Goal: Transaction & Acquisition: Purchase product/service

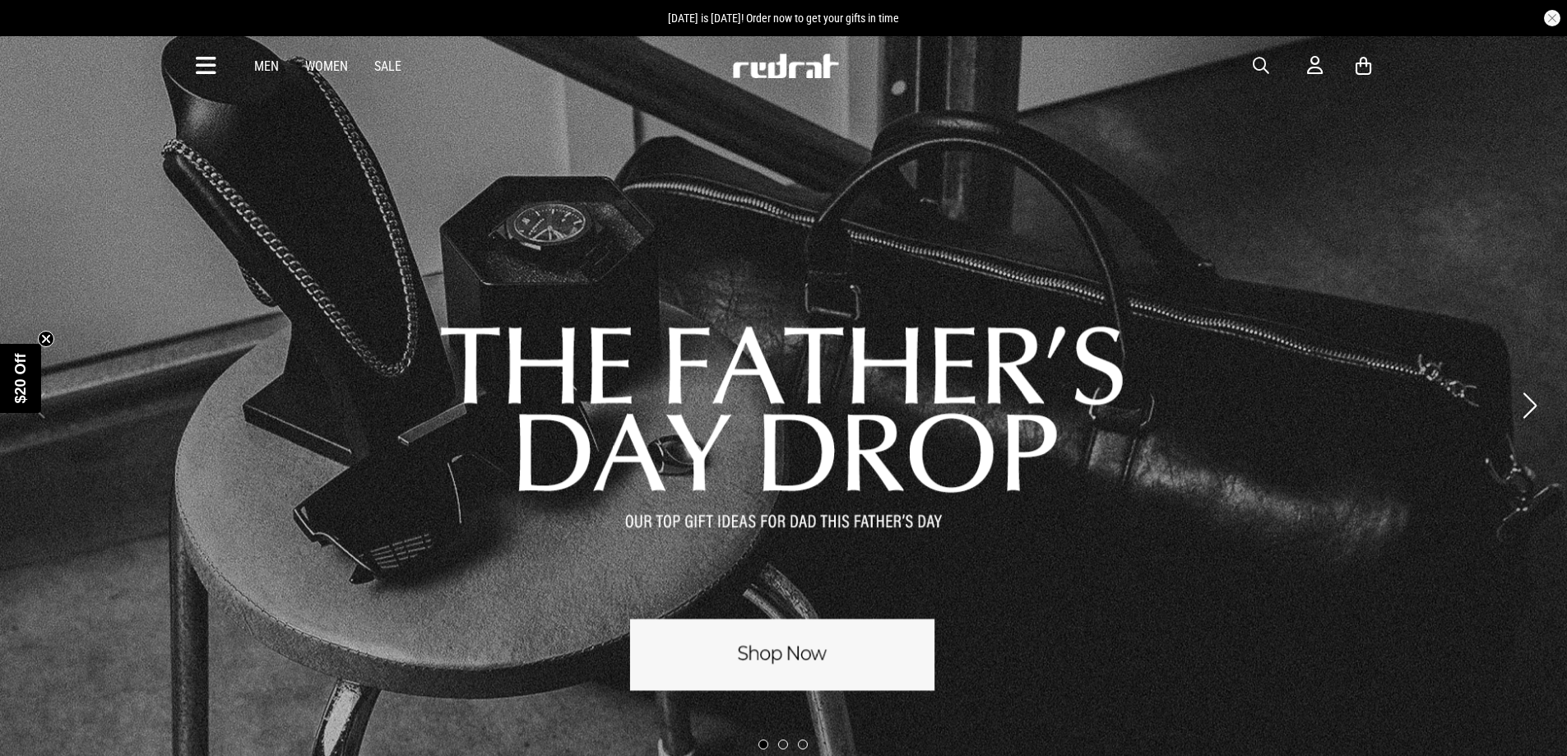
click at [257, 67] on link "Men" at bounding box center [266, 66] width 25 height 16
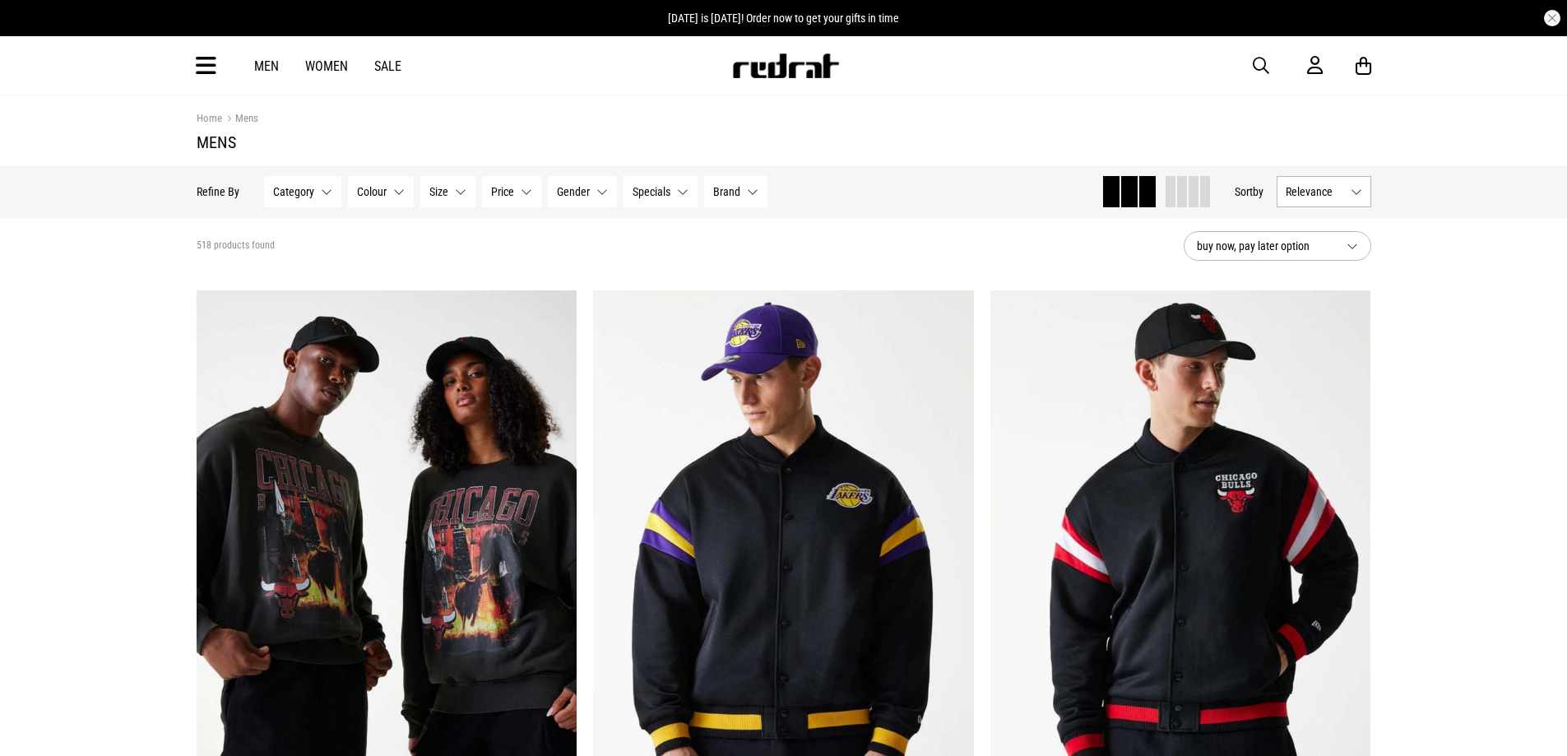
click at [324, 193] on button "Category None selected" at bounding box center [302, 191] width 77 height 31
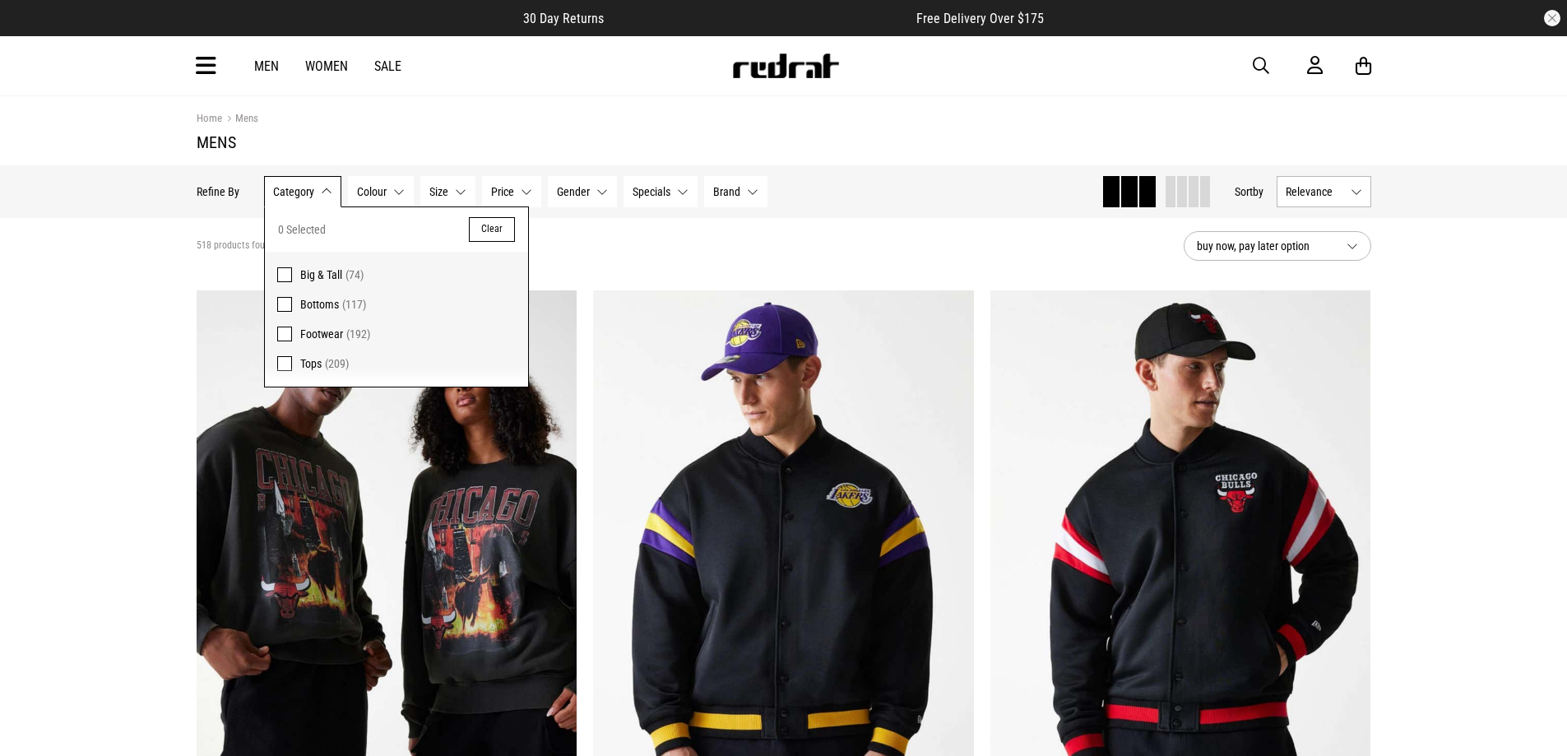
click at [324, 193] on button "Category None selected" at bounding box center [302, 191] width 77 height 31
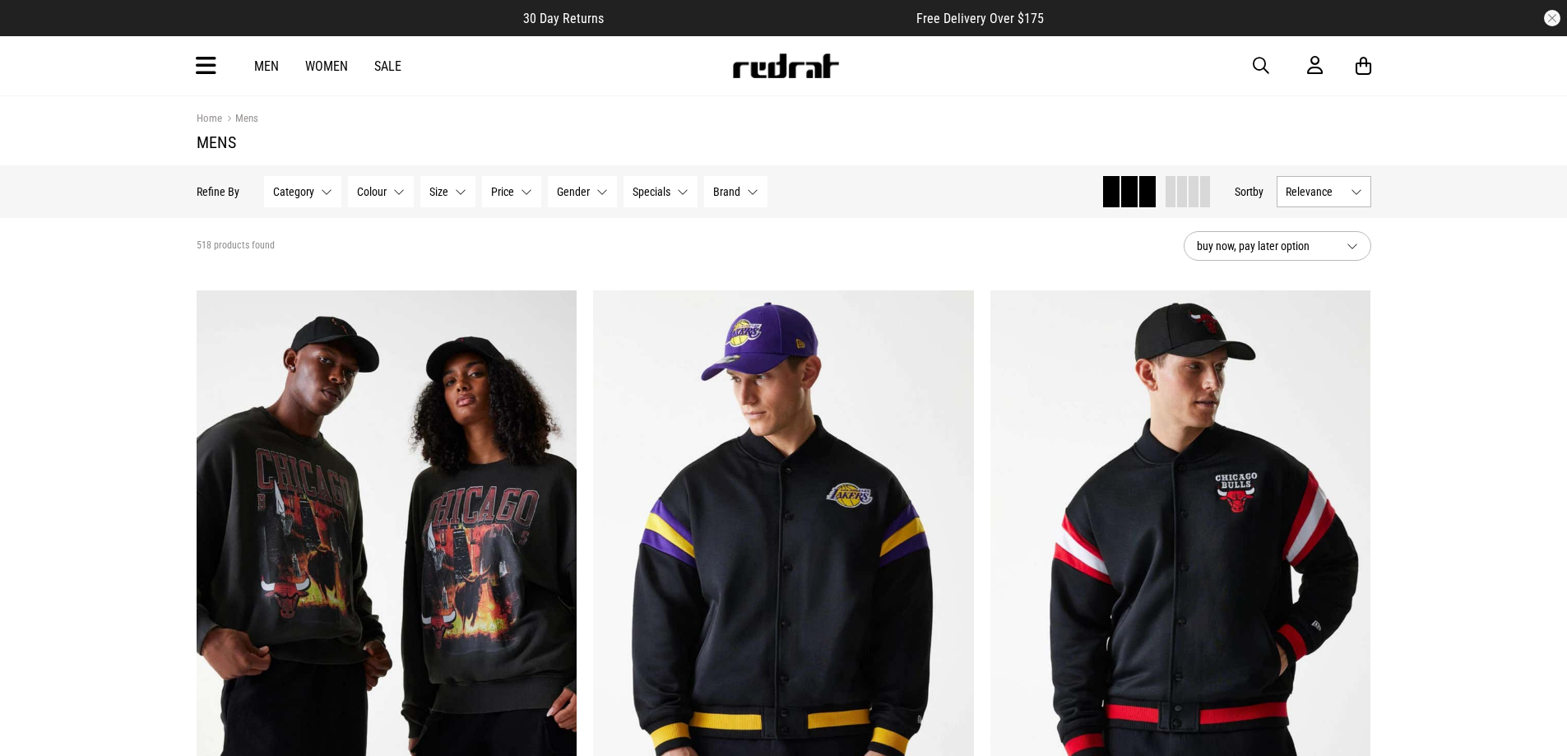
click at [382, 68] on link "Sale" at bounding box center [387, 66] width 27 height 16
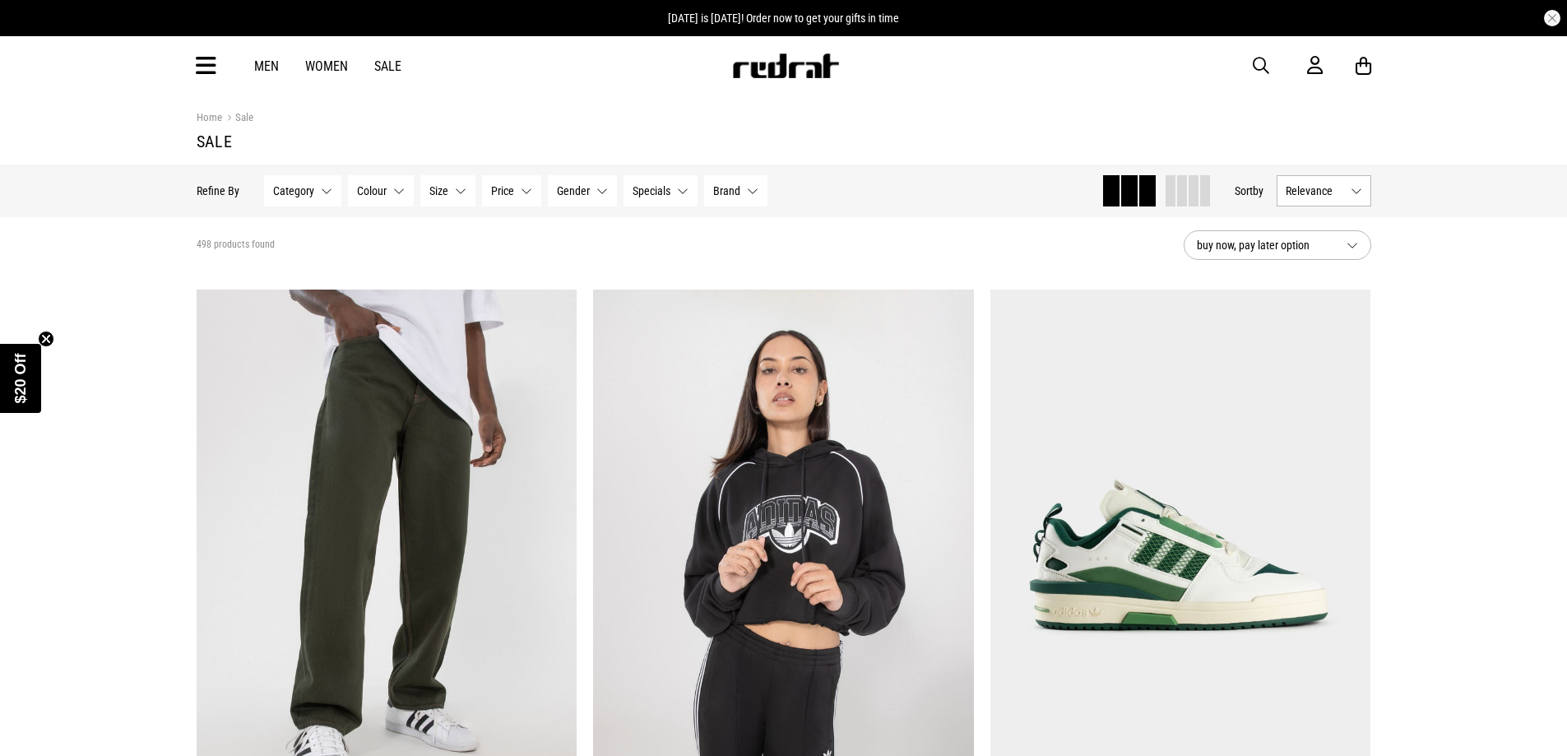
click at [258, 70] on link "Men" at bounding box center [266, 66] width 25 height 16
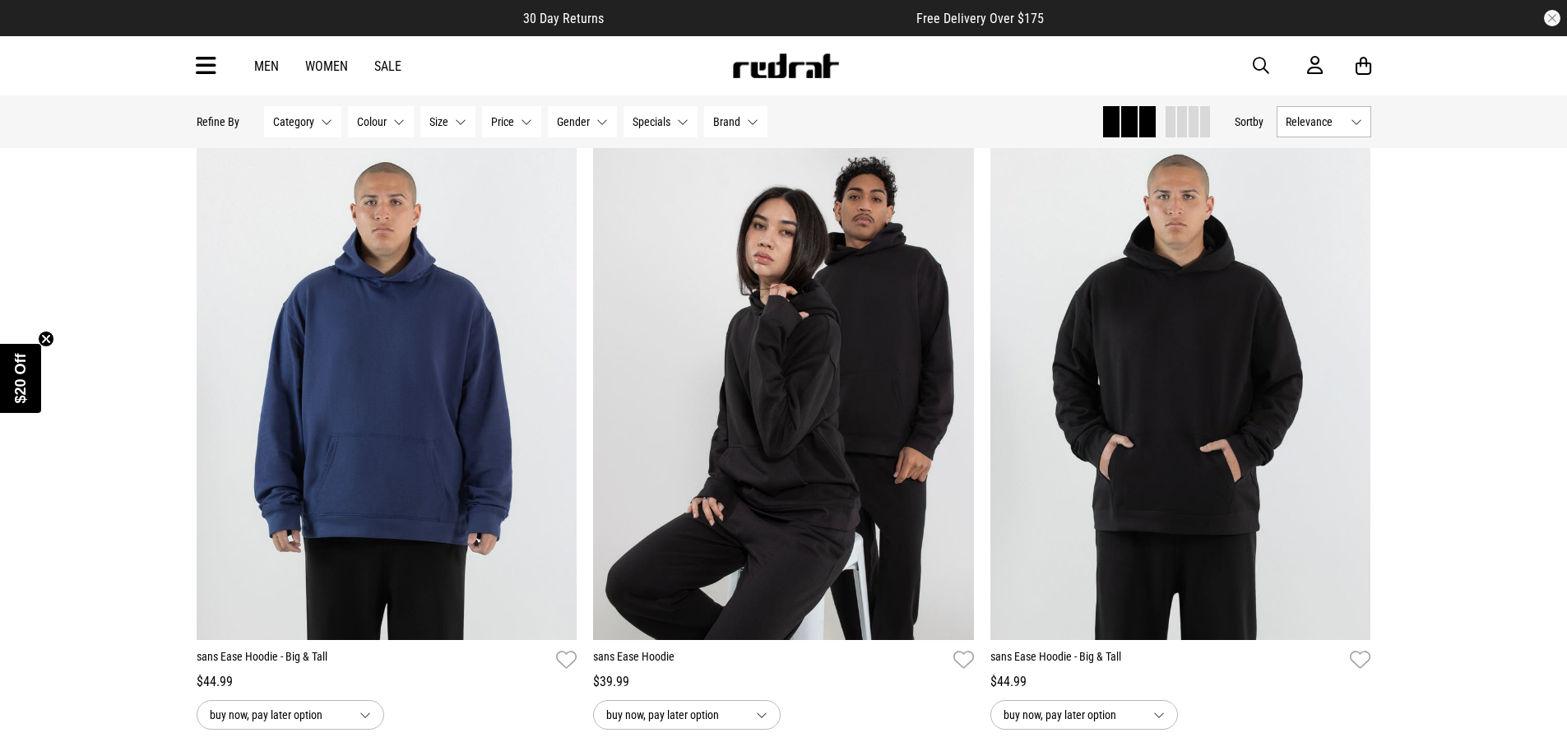
scroll to position [5183, 0]
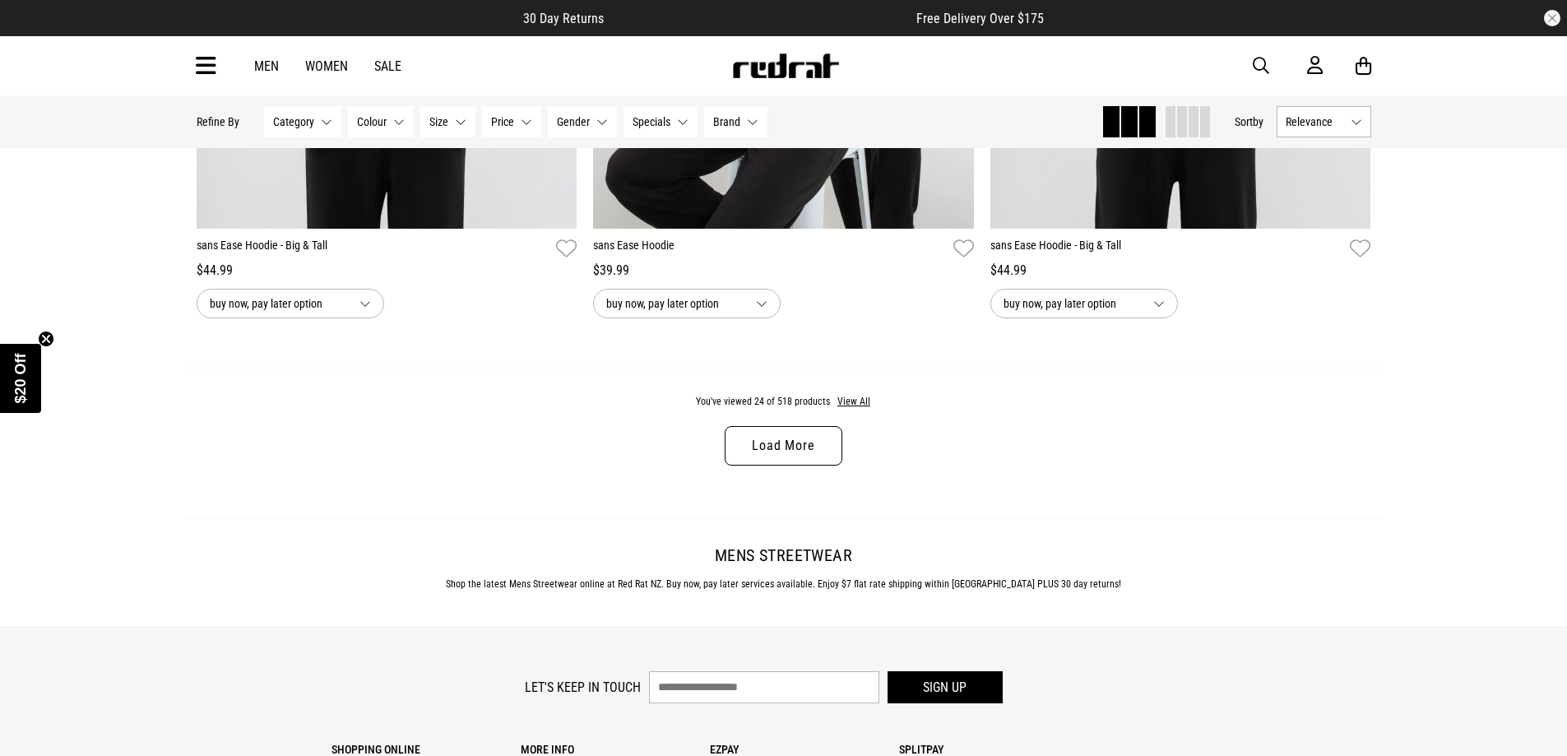
click at [772, 455] on link "Load More" at bounding box center [783, 445] width 117 height 39
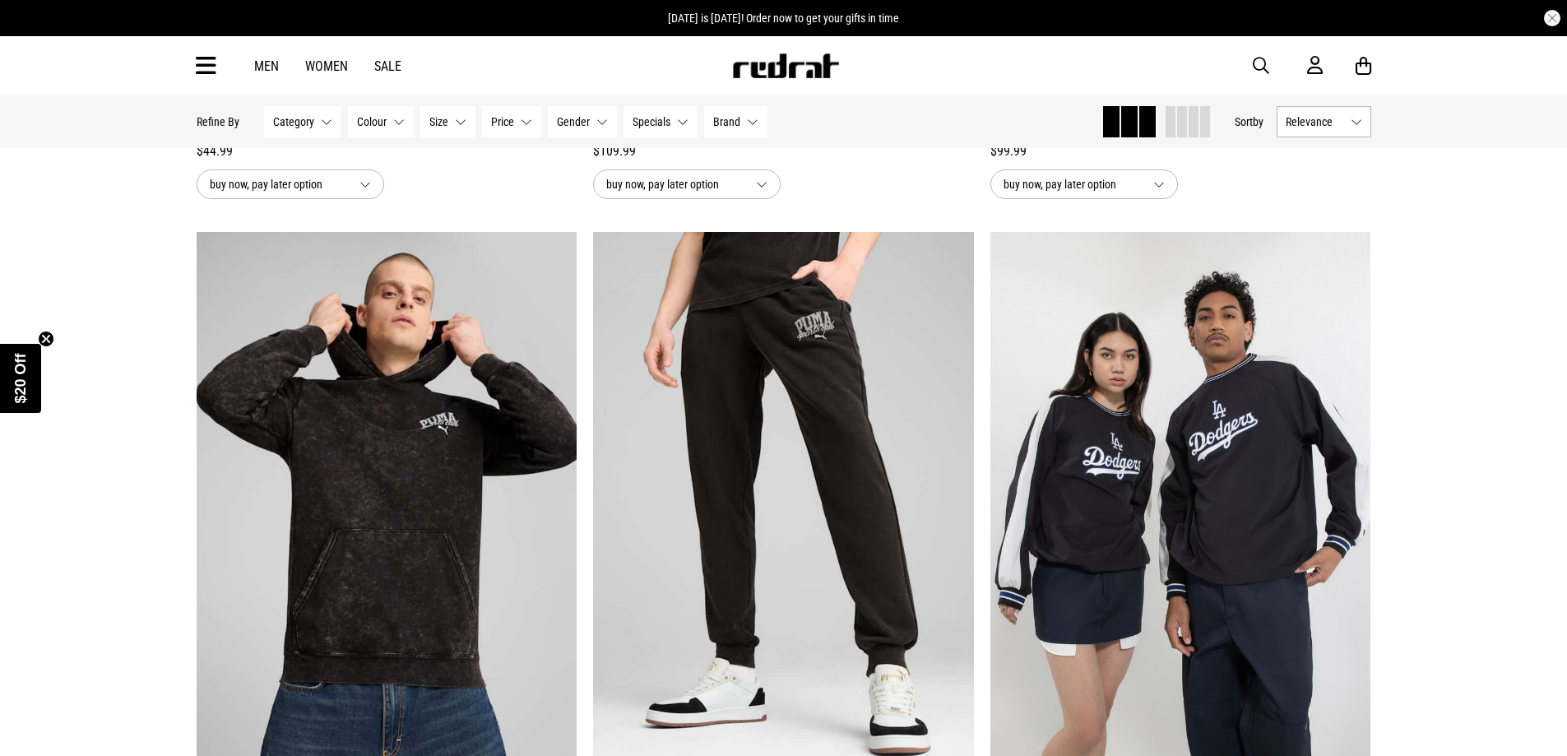
scroll to position [6745, 0]
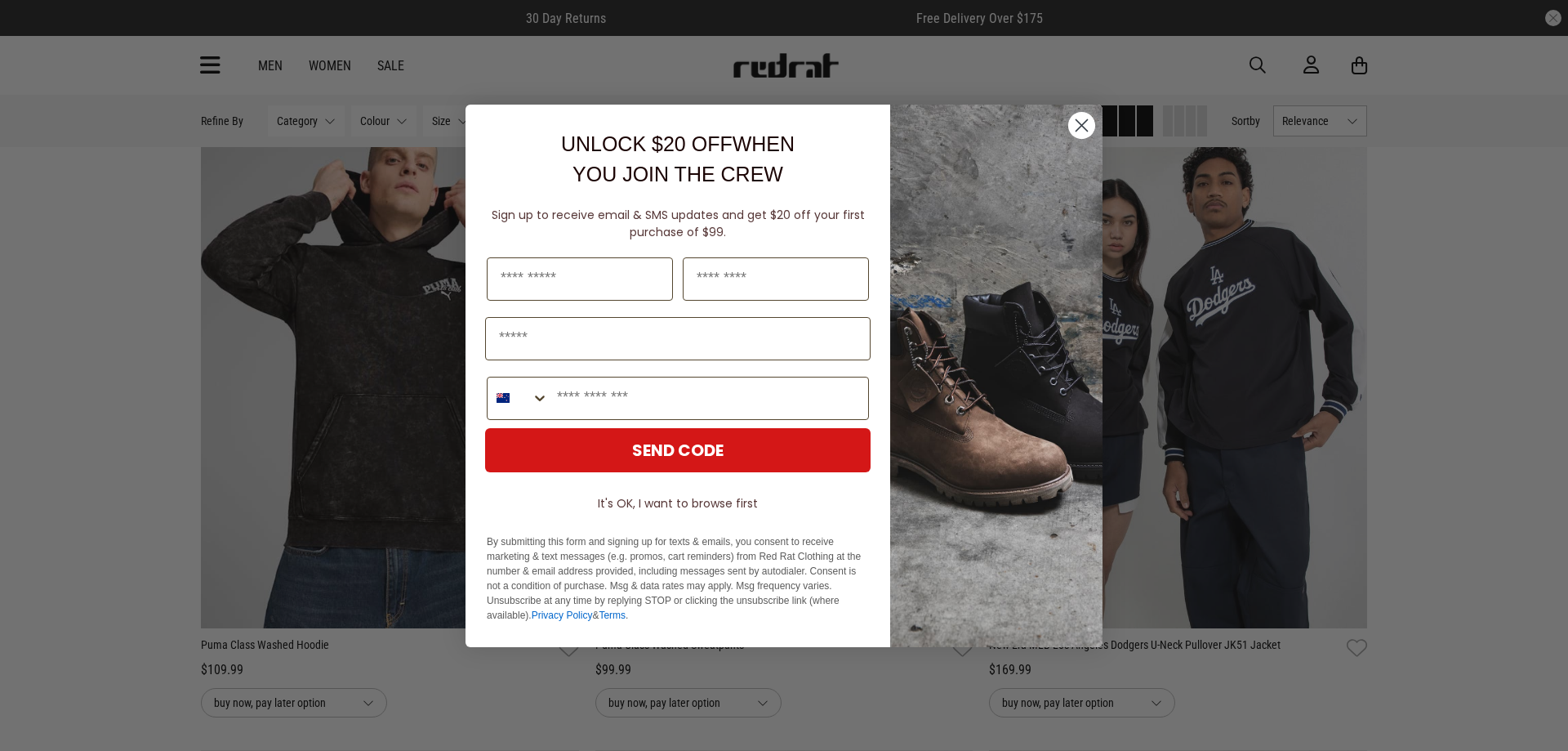
click at [1075, 127] on circle "Close dialog" at bounding box center [1081, 124] width 27 height 27
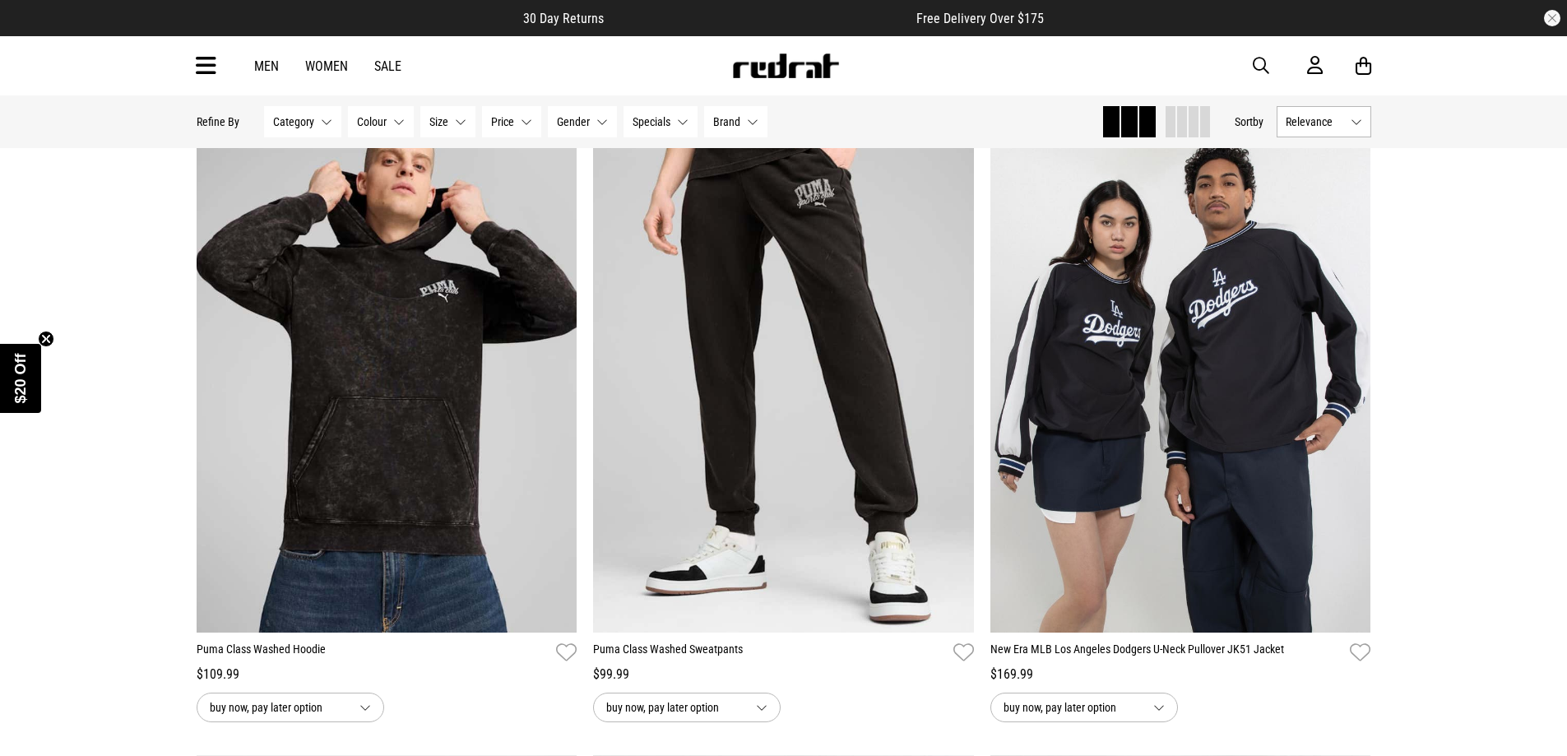
click at [744, 123] on button "Brand None selected" at bounding box center [735, 121] width 63 height 31
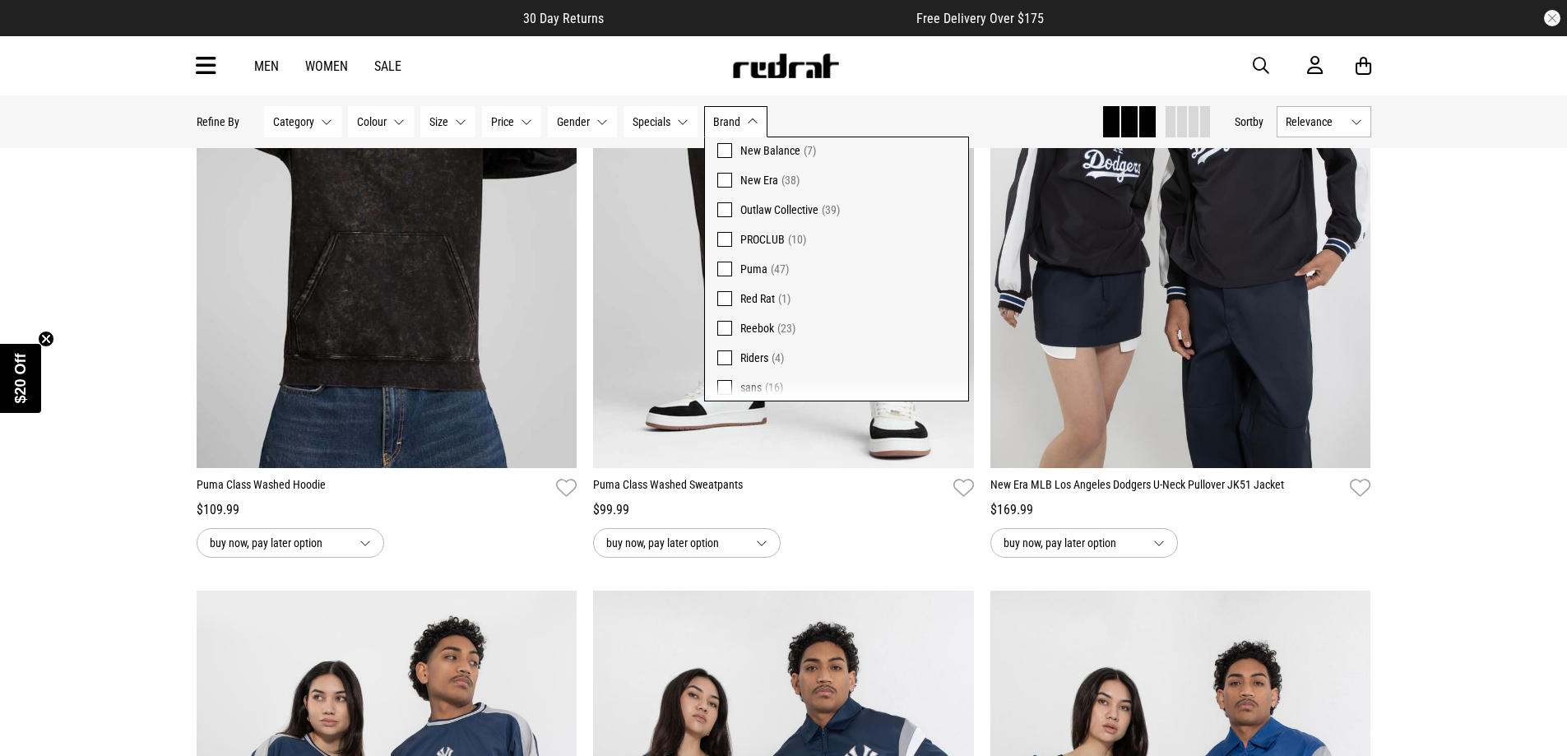
scroll to position [432, 0]
click at [727, 279] on span at bounding box center [724, 276] width 15 height 15
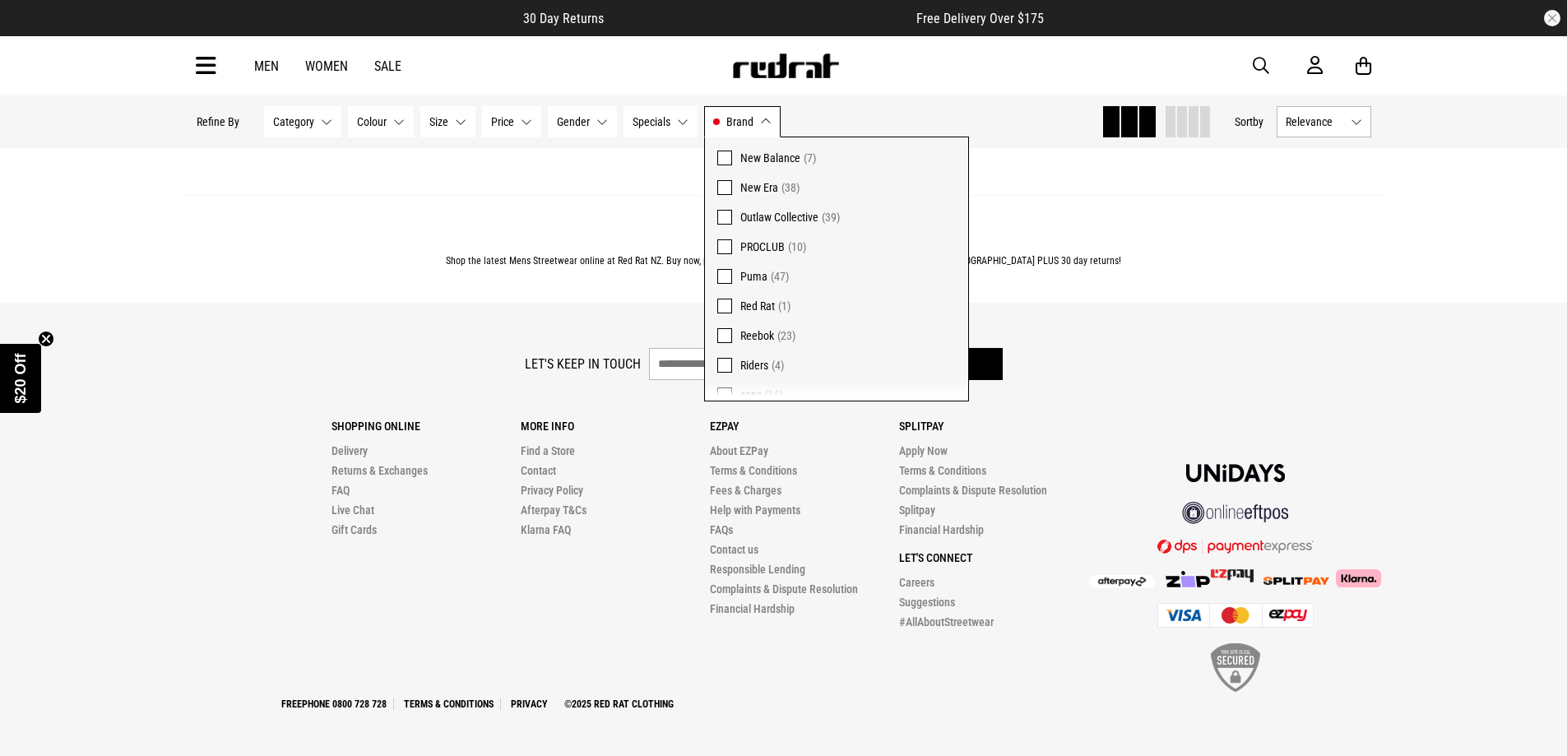
scroll to position [5534, 0]
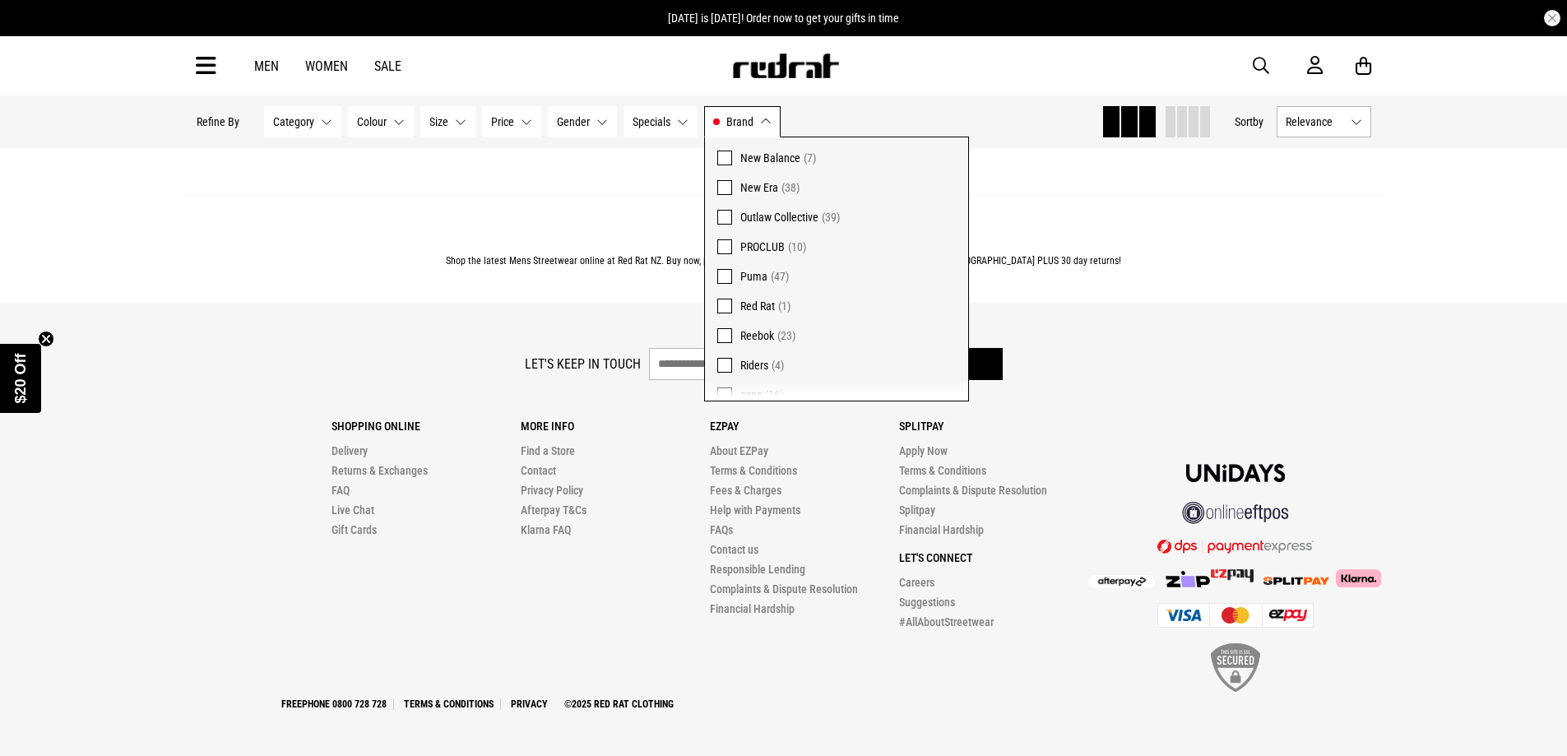
click at [1046, 343] on footer "Let's keep in touch Sign up Shopping Online Delivery Returns & Exchanges FAQ Li…" at bounding box center [783, 529] width 1567 height 453
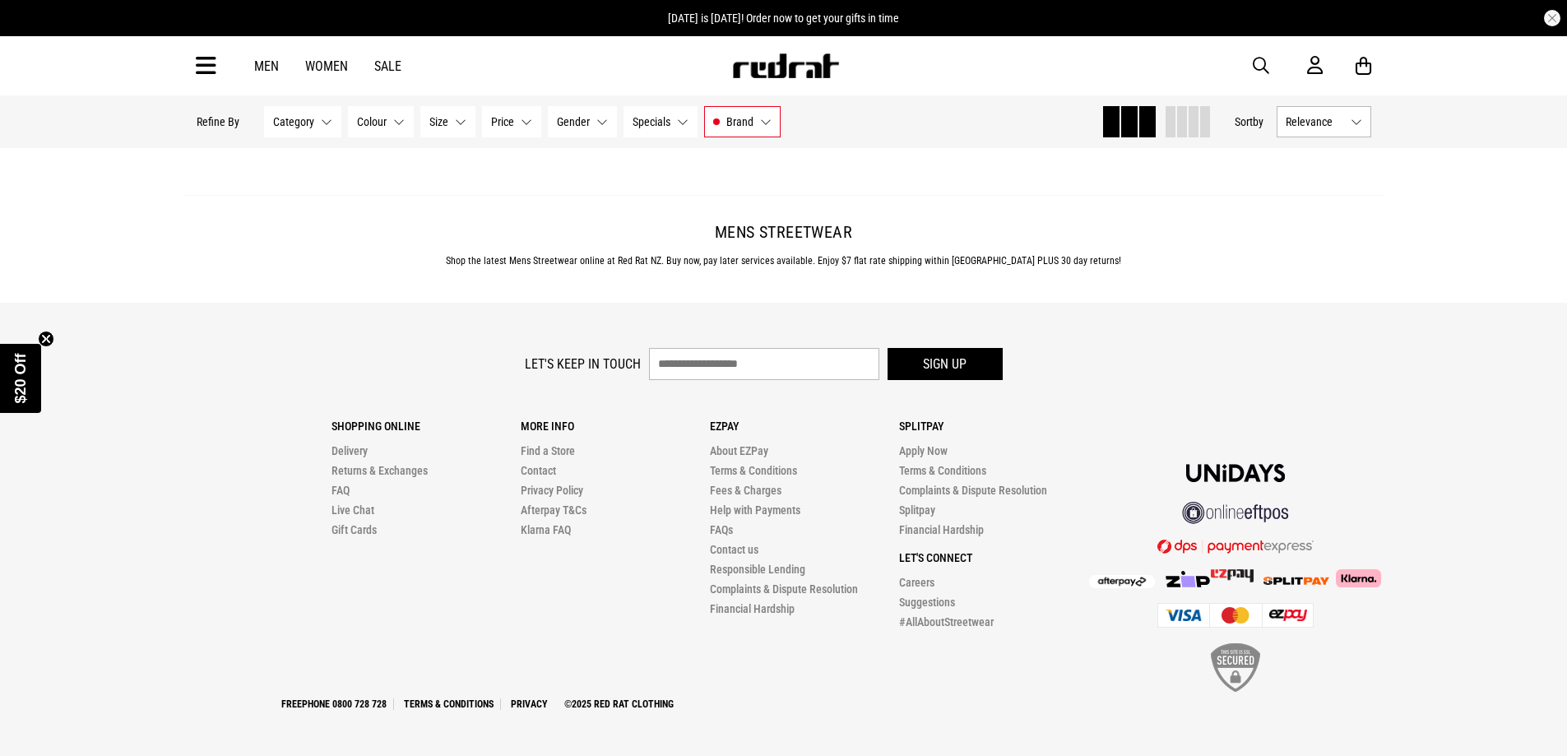
click at [675, 124] on button "Specials None selected" at bounding box center [661, 121] width 74 height 31
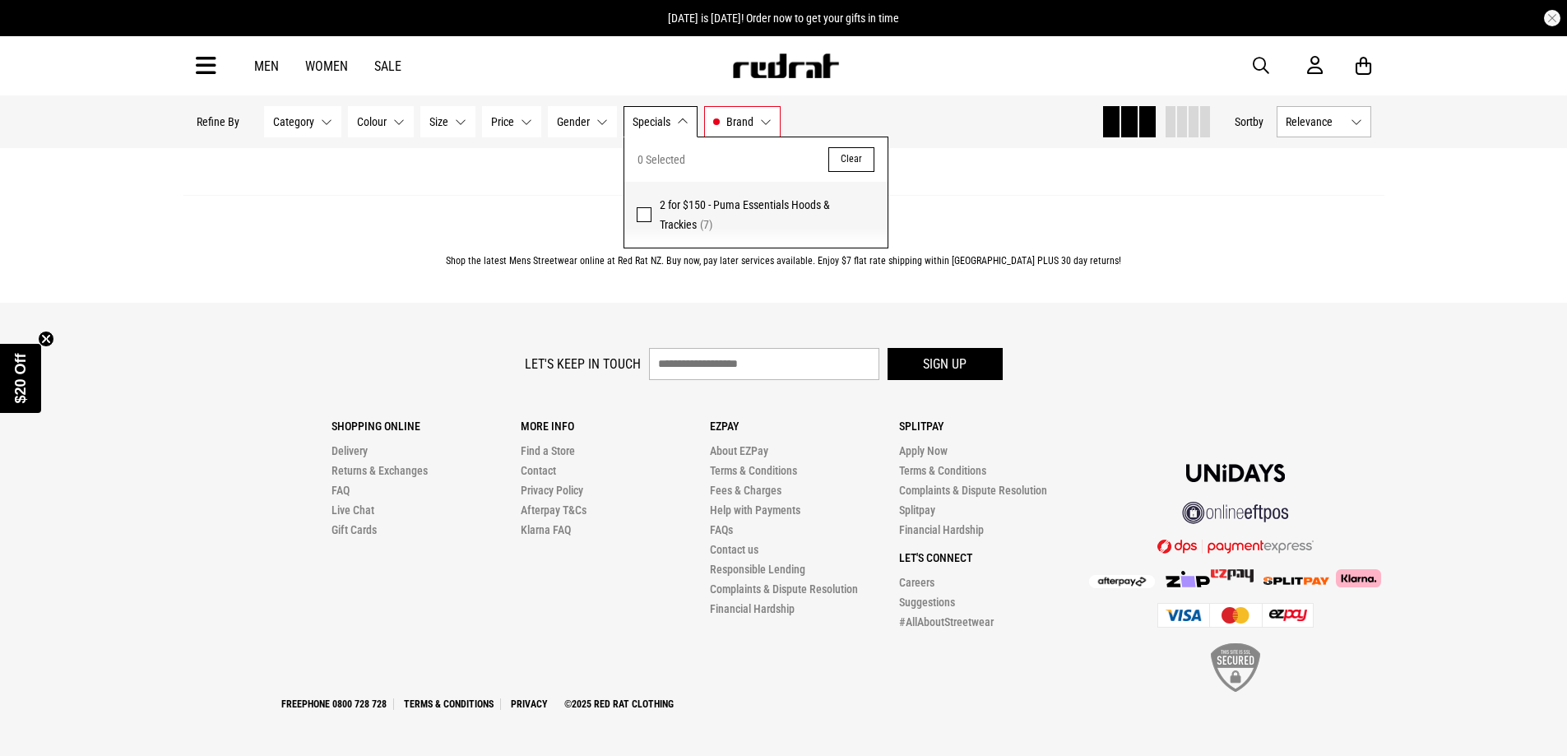
click at [675, 124] on button "Specials None selected" at bounding box center [661, 121] width 74 height 31
